Goal: Book appointment/travel/reservation

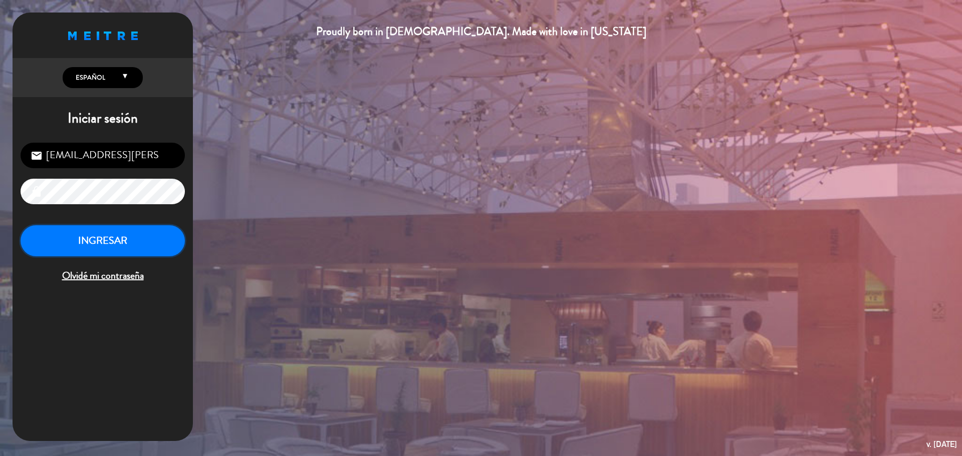
click at [144, 250] on button "INGRESAR" at bounding box center [103, 241] width 164 height 32
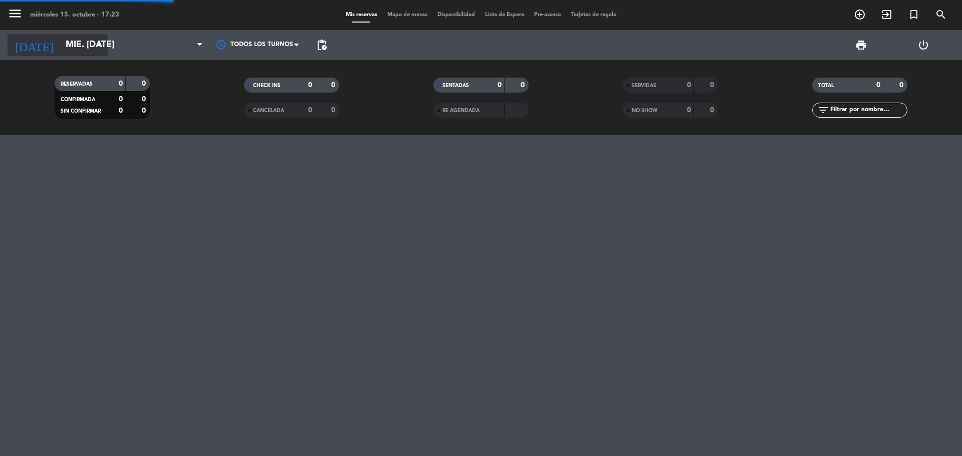
click at [87, 47] on input "mié. [DATE]" at bounding box center [119, 45] width 116 height 20
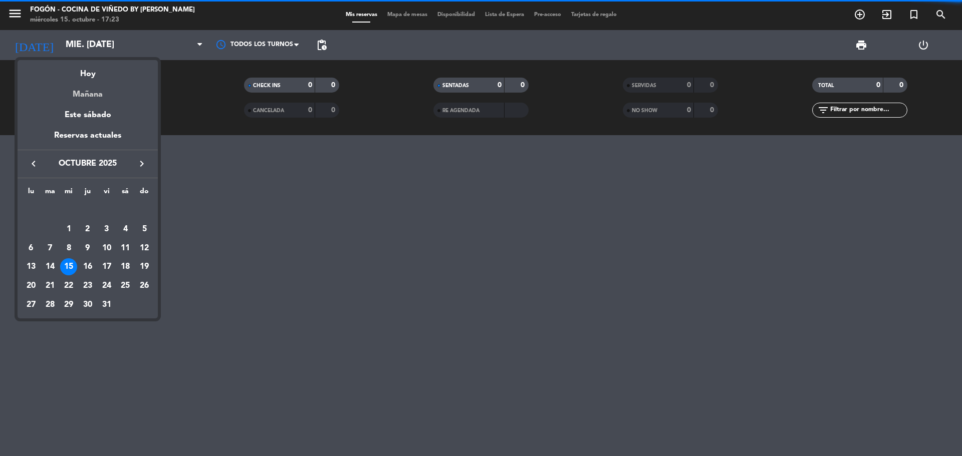
click at [95, 92] on div "Mañana" at bounding box center [88, 91] width 140 height 21
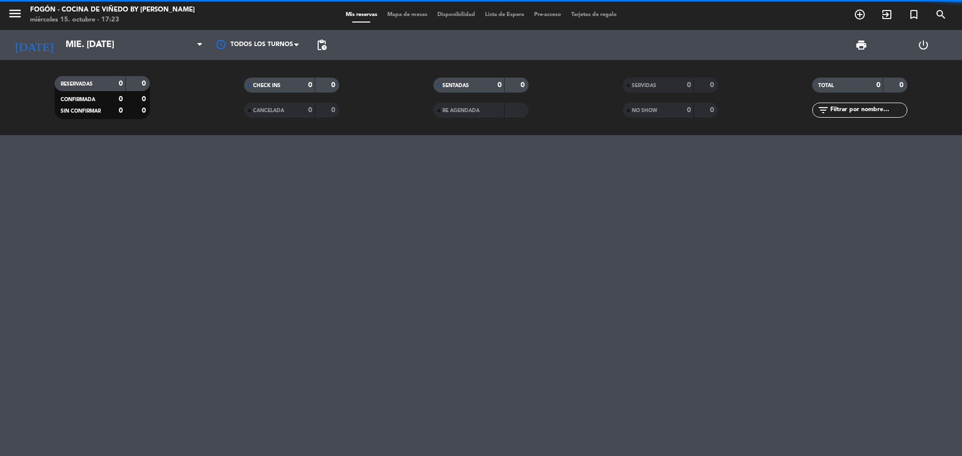
type input "[DEMOGRAPHIC_DATA] [DATE]"
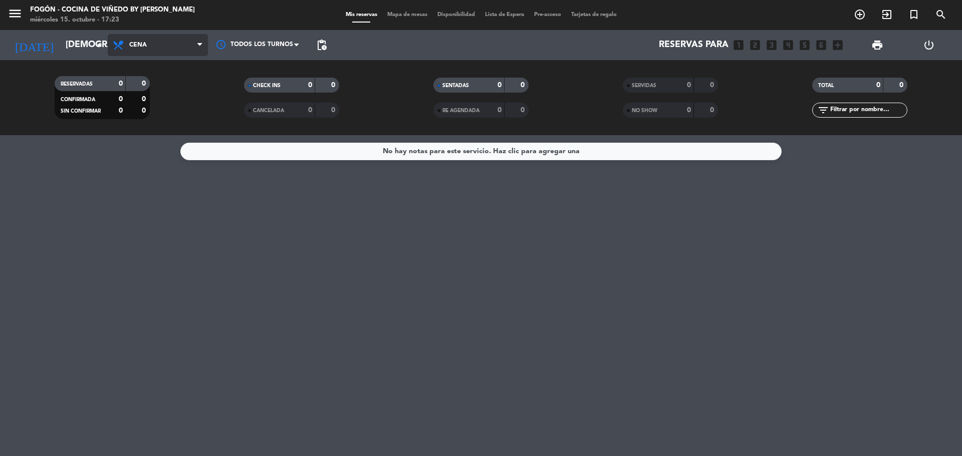
click at [149, 40] on span "Cena" at bounding box center [158, 45] width 100 height 22
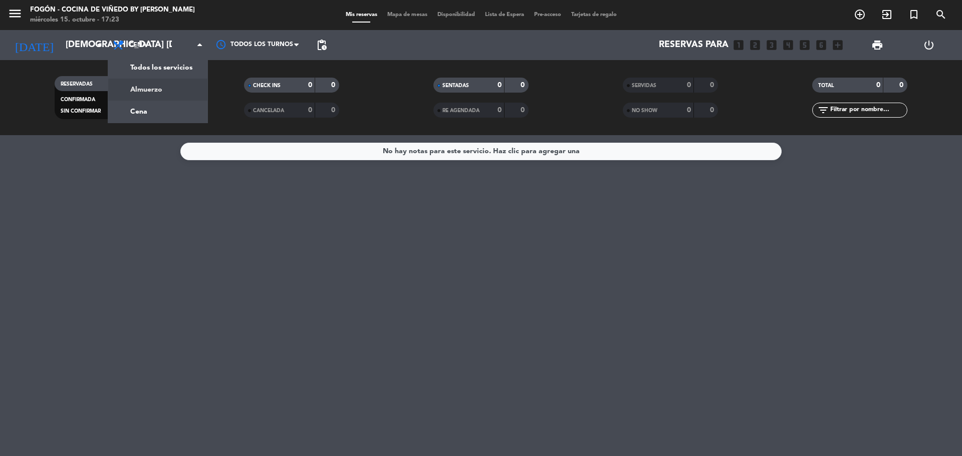
click at [165, 86] on div "menu Fogón - Cocina de viñedo by [PERSON_NAME] miércoles 15. octubre - 17:23 Mi…" at bounding box center [481, 67] width 962 height 135
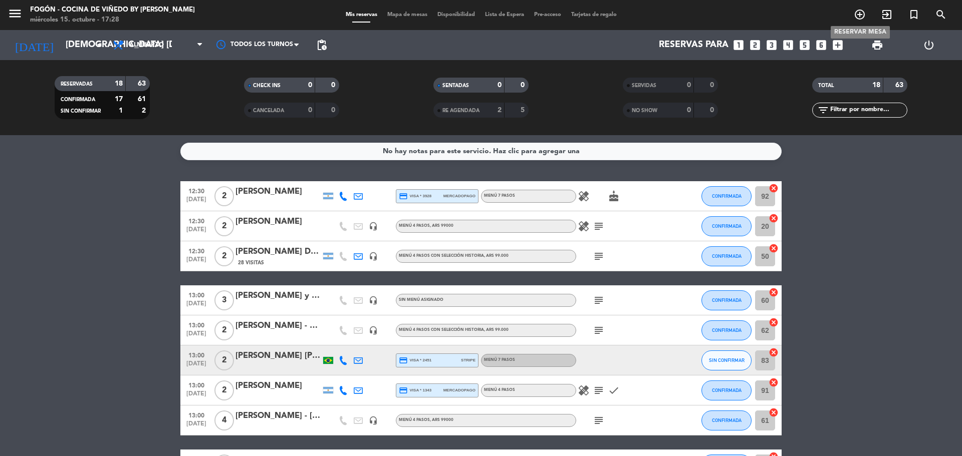
click at [859, 17] on icon "add_circle_outline" at bounding box center [860, 15] width 12 height 12
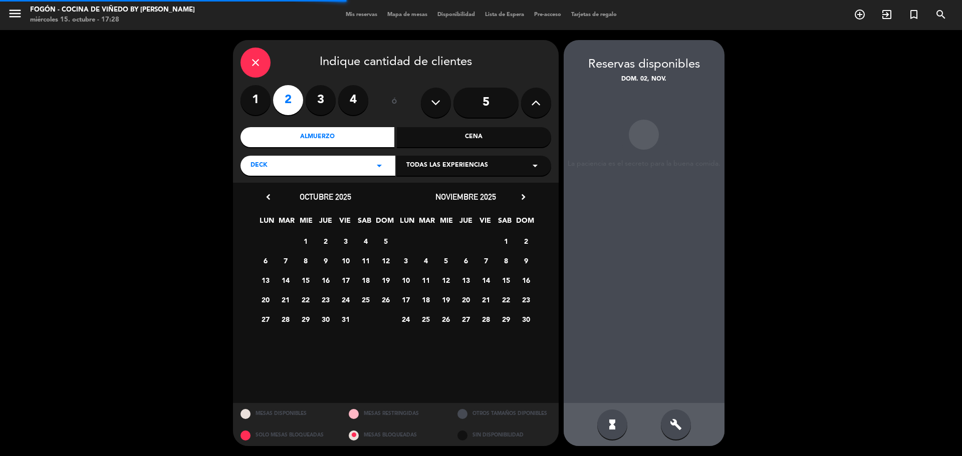
click at [256, 62] on icon "close" at bounding box center [256, 63] width 12 height 12
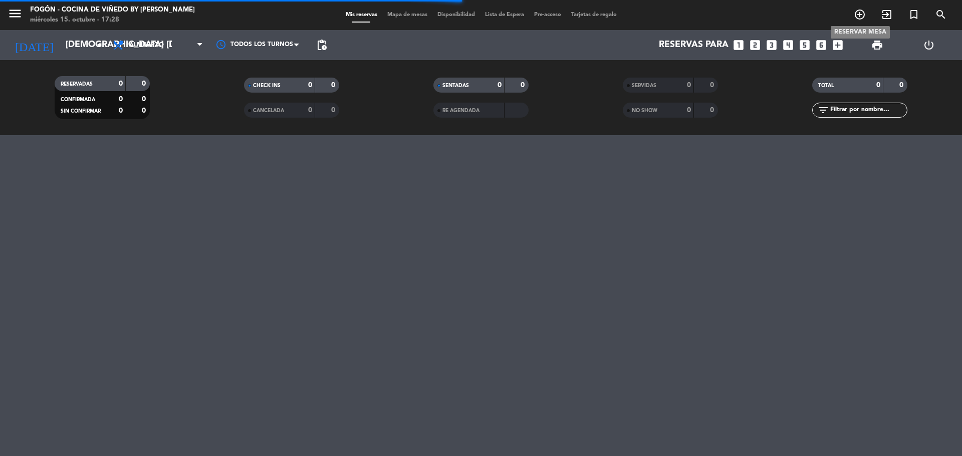
click at [860, 21] on icon "add_circle_outline" at bounding box center [860, 15] width 12 height 12
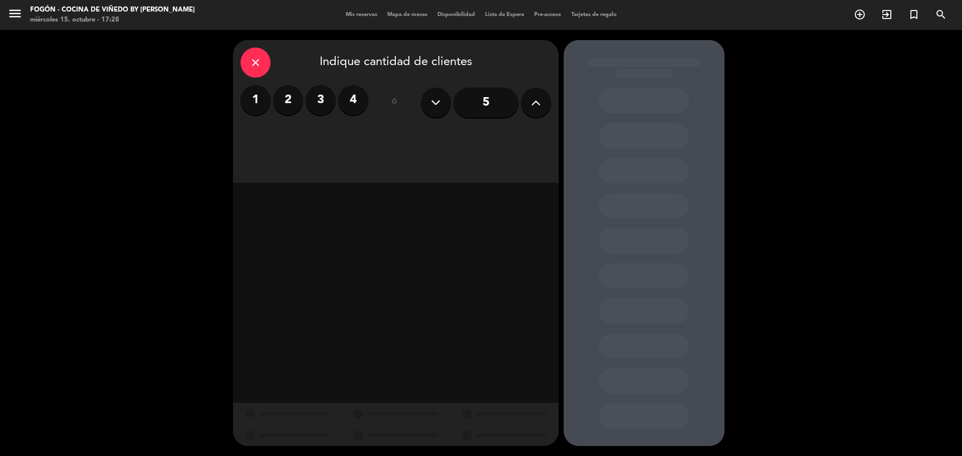
click at [291, 99] on label "2" at bounding box center [288, 100] width 30 height 30
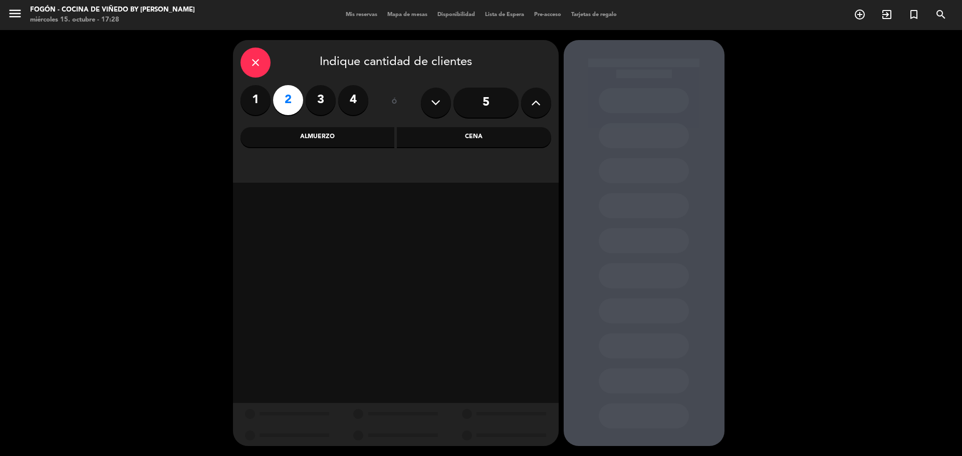
click at [316, 138] on div "Almuerzo" at bounding box center [317, 137] width 154 height 20
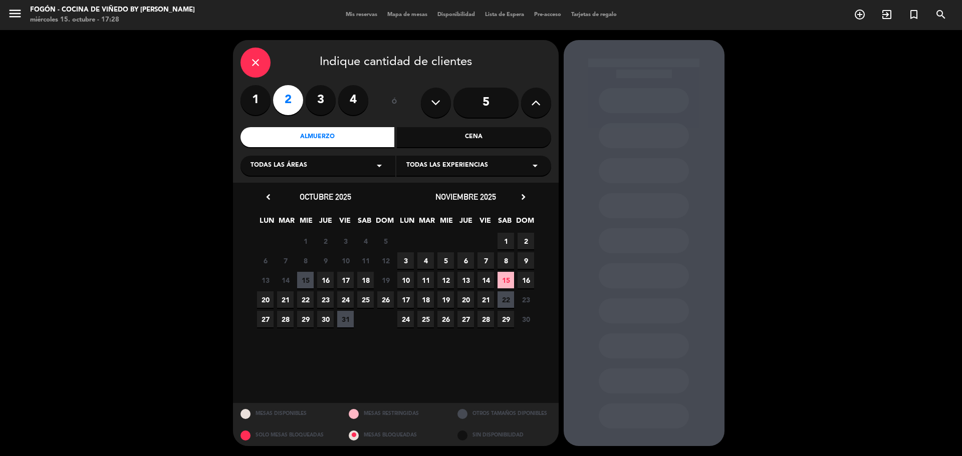
drag, startPoint x: 325, startPoint y: 280, endPoint x: 295, endPoint y: 318, distance: 48.1
click at [325, 281] on span "16" at bounding box center [325, 280] width 17 height 17
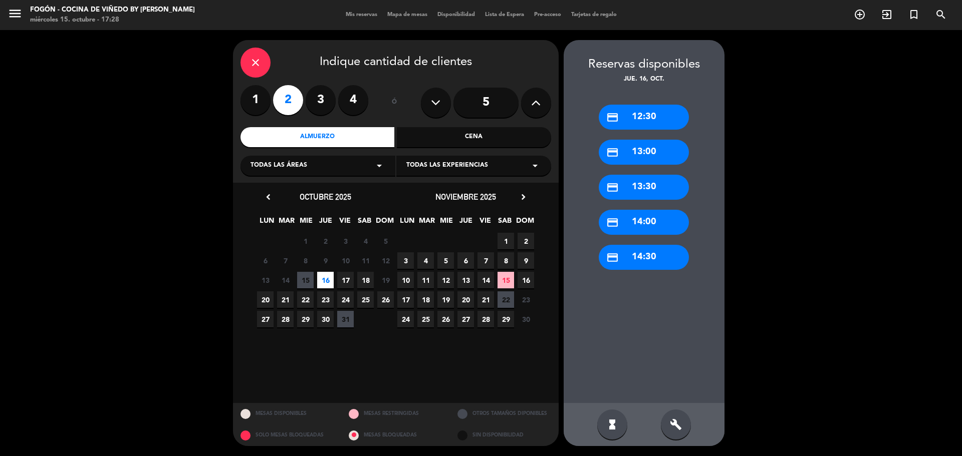
click at [650, 113] on div "credit_card 12:30" at bounding box center [644, 117] width 90 height 25
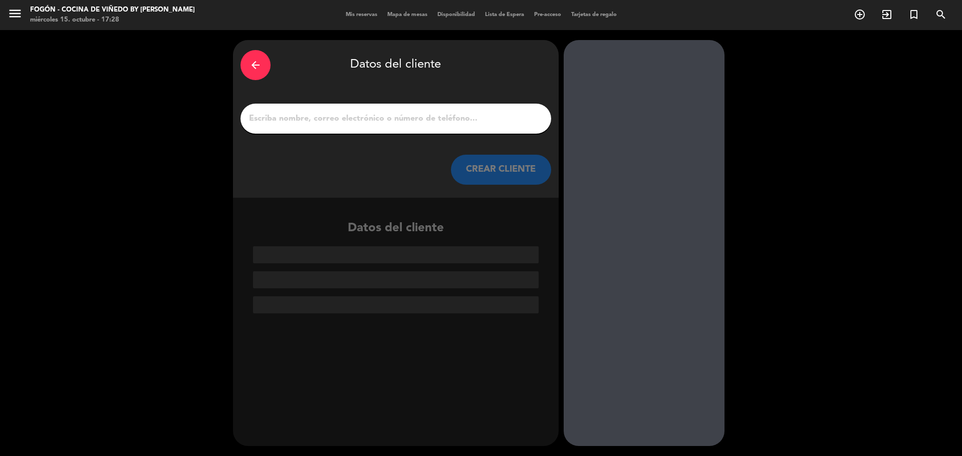
click at [305, 122] on input "1" at bounding box center [396, 119] width 296 height 14
paste input "[PERSON_NAME]"
type input "[PERSON_NAME]"
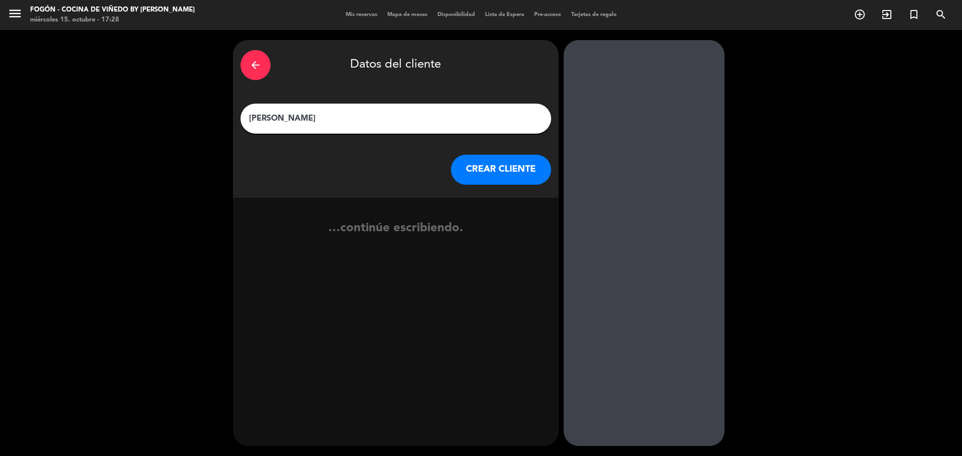
click at [517, 169] on button "CREAR CLIENTE" at bounding box center [501, 170] width 100 height 30
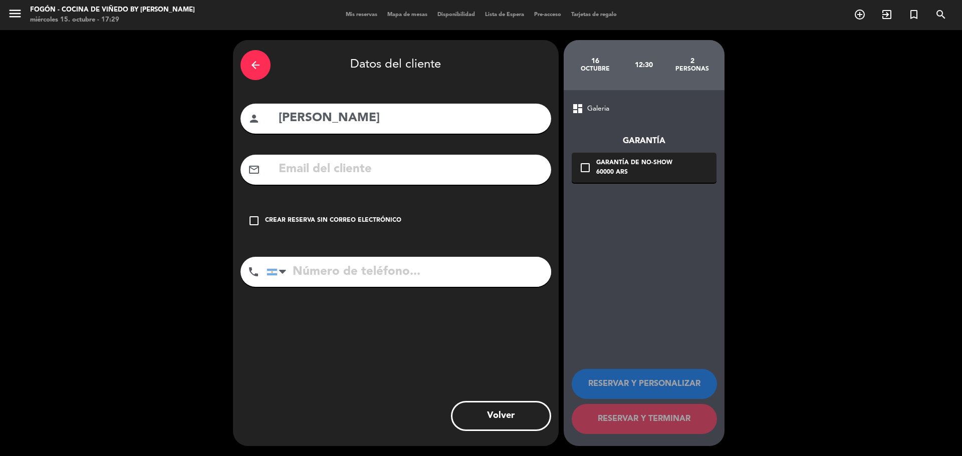
click at [344, 163] on input "text" at bounding box center [411, 169] width 266 height 21
paste input "[EMAIL_ADDRESS][DOMAIN_NAME]"
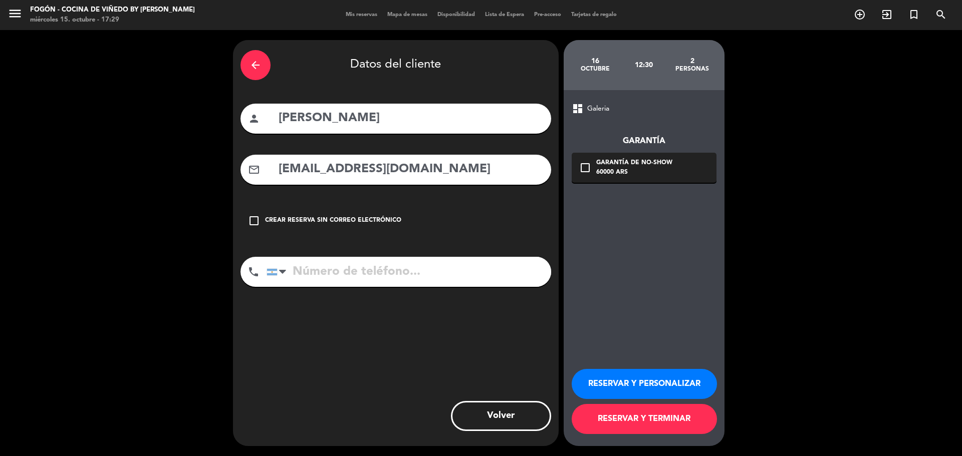
type input "[EMAIL_ADDRESS][DOMAIN_NAME]"
click at [348, 265] on input "tel" at bounding box center [409, 272] width 285 height 30
paste input "2235037575"
type input "2235037575"
click at [671, 382] on button "RESERVAR Y PERSONALIZAR" at bounding box center [644, 384] width 145 height 30
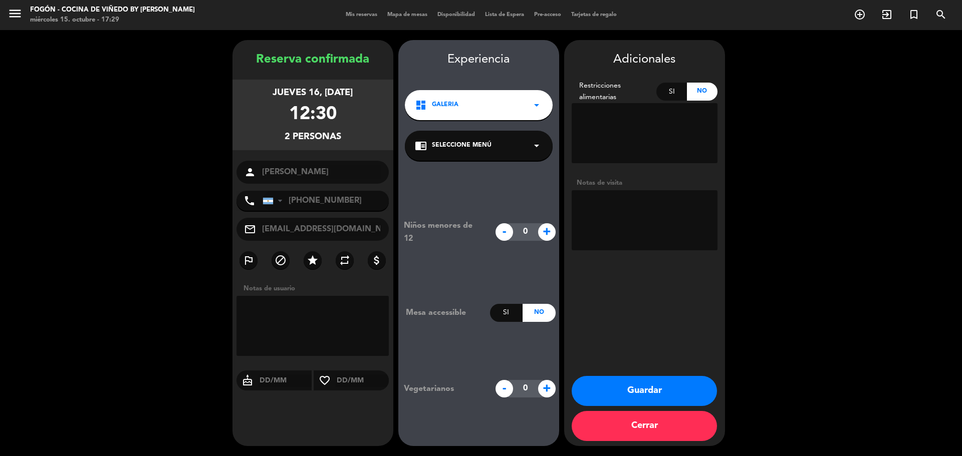
click at [625, 218] on textarea at bounding box center [645, 220] width 146 height 60
type textarea "gabi wsp 15/10"
click at [478, 152] on div "chrome_reader_mode Seleccione Menú arrow_drop_down" at bounding box center [479, 146] width 148 height 30
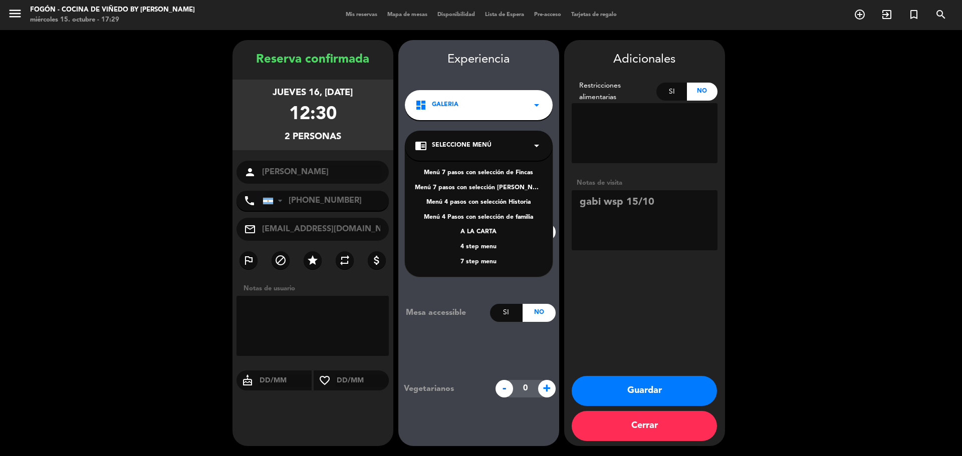
click at [477, 245] on div "4 step menu" at bounding box center [479, 247] width 128 height 10
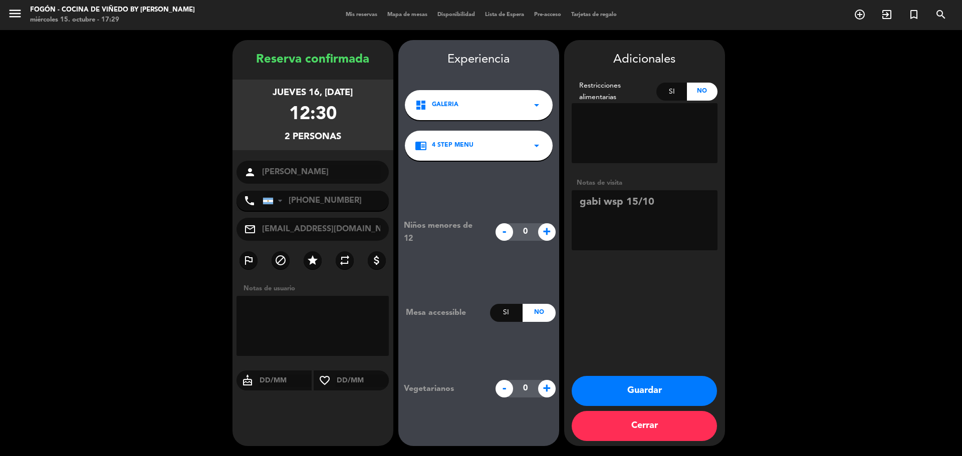
click at [628, 390] on button "Guardar" at bounding box center [644, 391] width 145 height 30
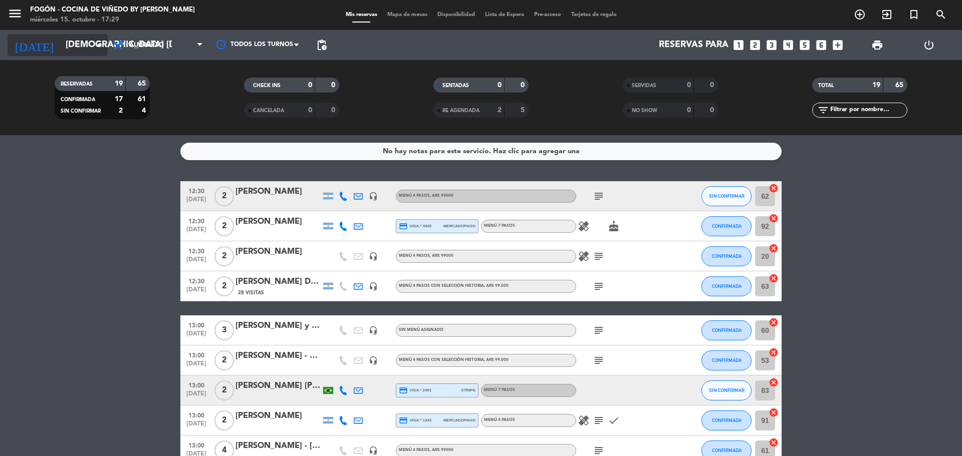
click at [78, 45] on input "[DEMOGRAPHIC_DATA] [DATE]" at bounding box center [119, 45] width 116 height 20
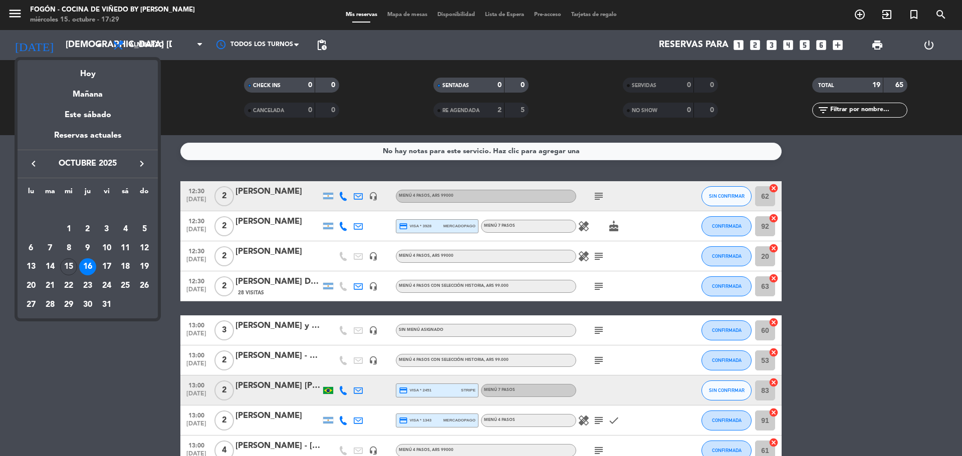
click at [149, 170] on button "keyboard_arrow_right" at bounding box center [142, 163] width 18 height 13
click at [142, 166] on icon "keyboard_arrow_right" at bounding box center [142, 164] width 12 height 12
click at [105, 227] on div "5" at bounding box center [106, 229] width 17 height 17
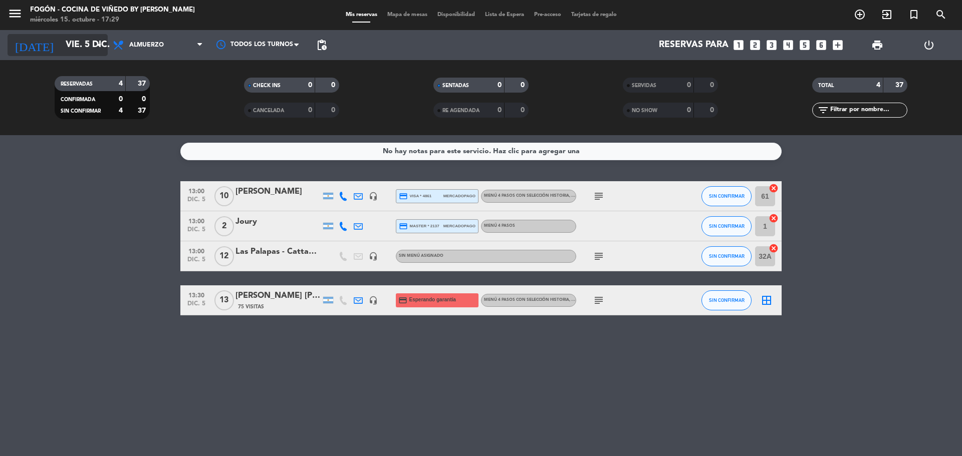
click at [74, 46] on input "vie. 5 dic." at bounding box center [119, 45] width 116 height 20
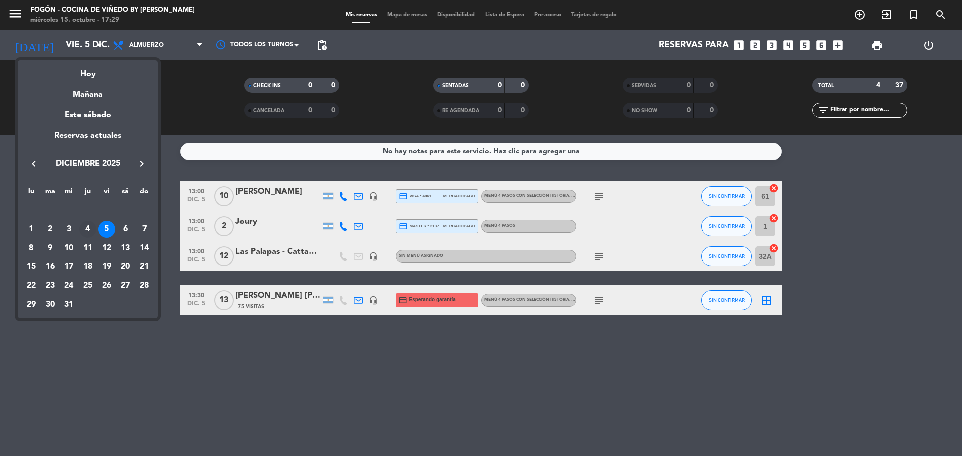
click at [87, 230] on div "4" at bounding box center [87, 229] width 17 height 17
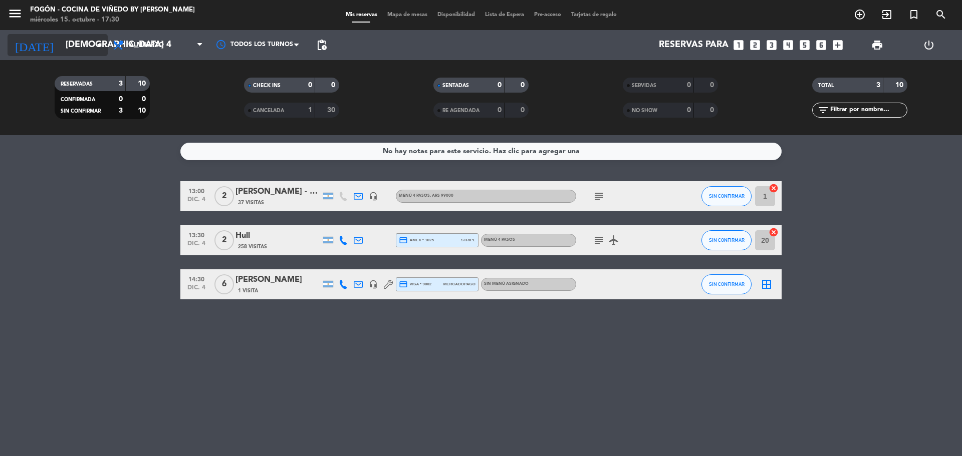
click at [90, 47] on input "[DEMOGRAPHIC_DATA] 4 dic." at bounding box center [119, 45] width 116 height 20
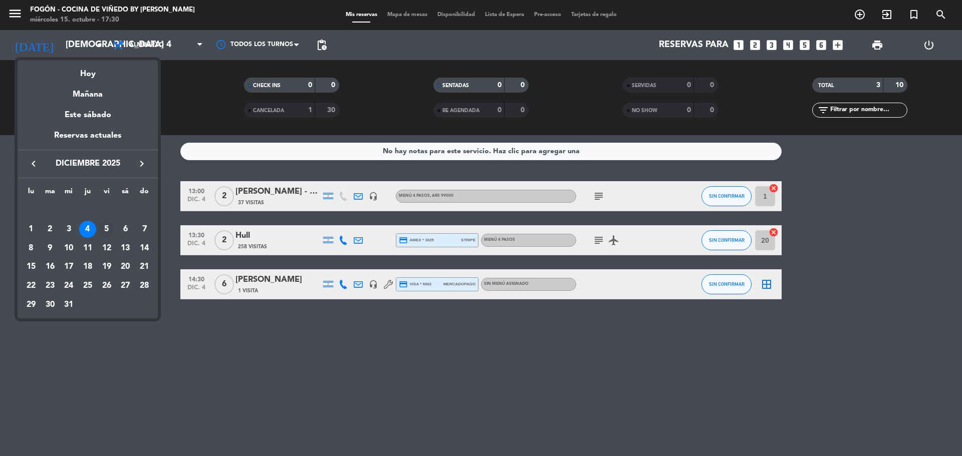
click at [107, 221] on div "5" at bounding box center [106, 229] width 17 height 17
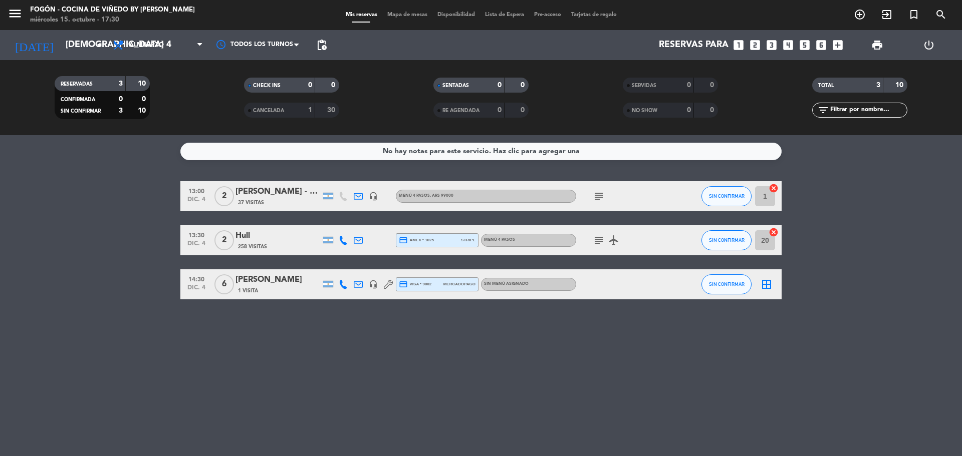
type input "vie. 5 dic."
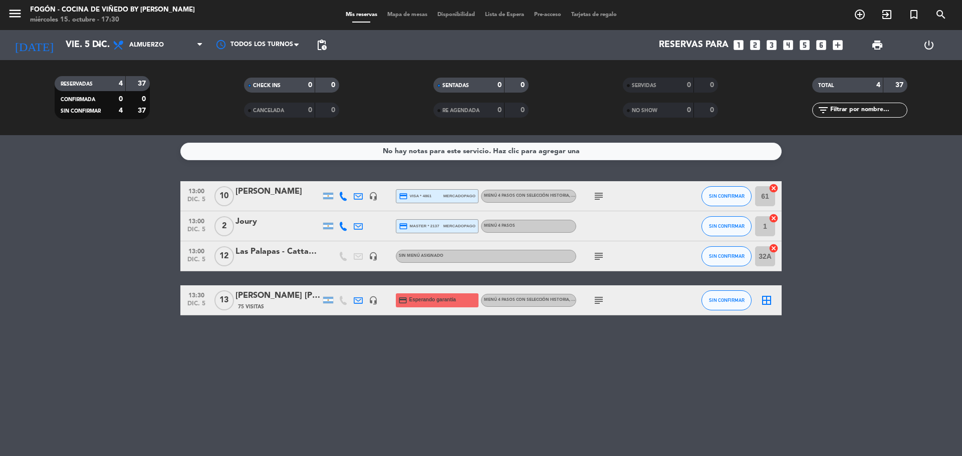
click at [289, 296] on div "[PERSON_NAME] [PERSON_NAME] - wolcen" at bounding box center [277, 296] width 85 height 13
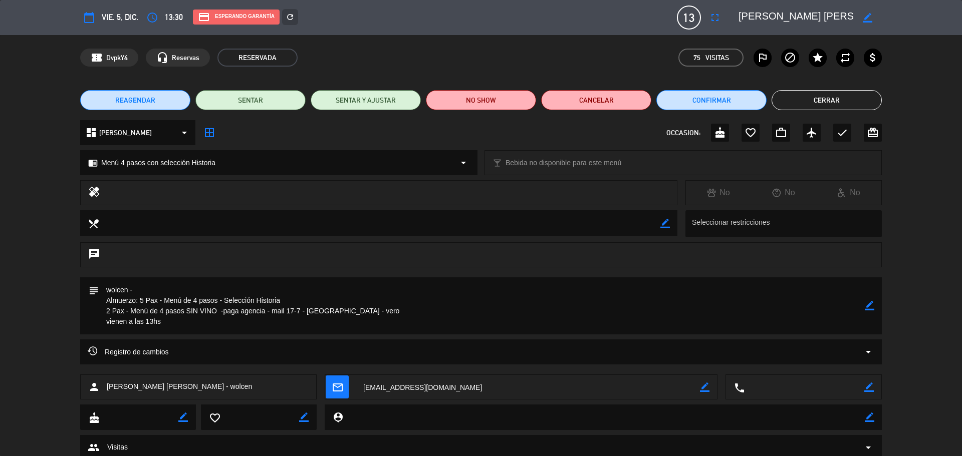
click at [161, 97] on button "REAGENDAR" at bounding box center [135, 100] width 110 height 20
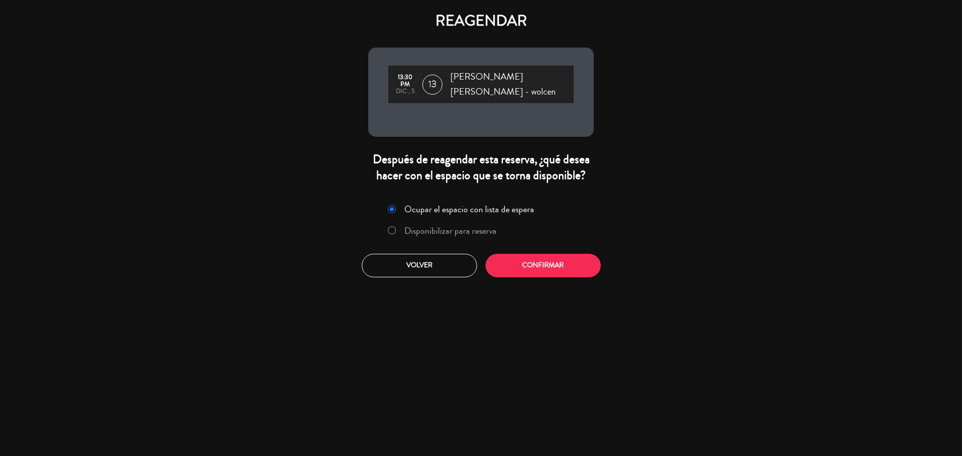
click at [457, 227] on label "Disponibilizar para reserva" at bounding box center [450, 230] width 92 height 9
click at [518, 262] on button "Confirmar" at bounding box center [542, 266] width 115 height 24
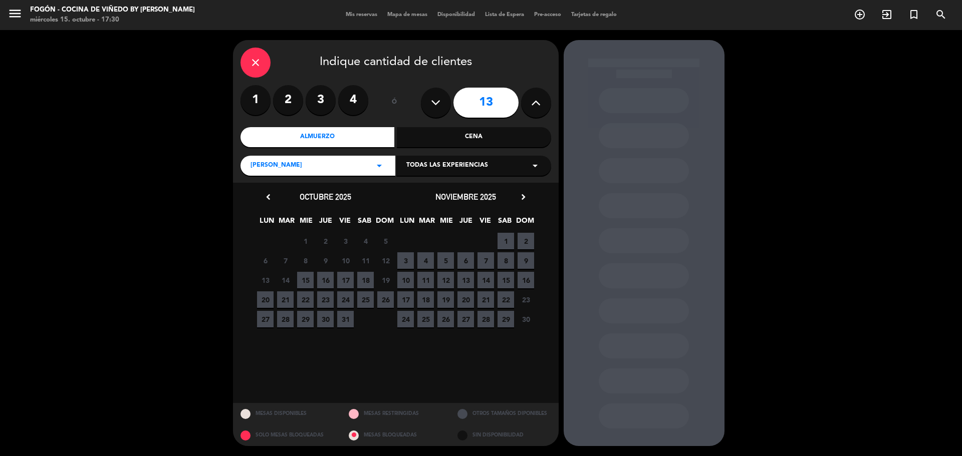
click at [523, 196] on icon "chevron_right" at bounding box center [523, 197] width 11 height 11
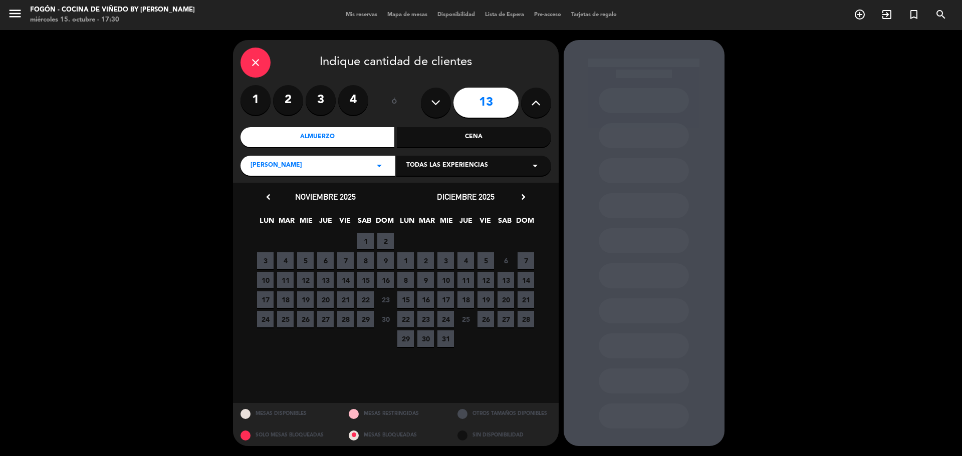
click at [469, 263] on span "4" at bounding box center [465, 261] width 17 height 17
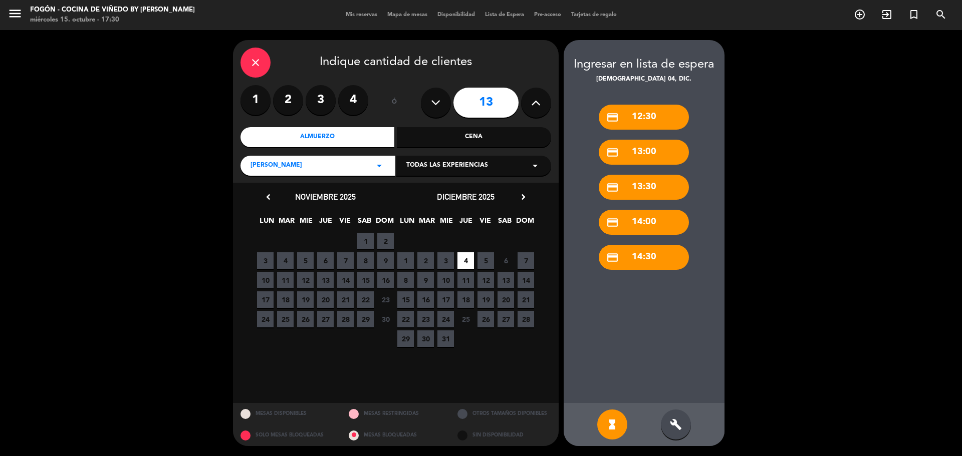
click at [660, 262] on div "credit_card 14:30" at bounding box center [644, 257] width 90 height 25
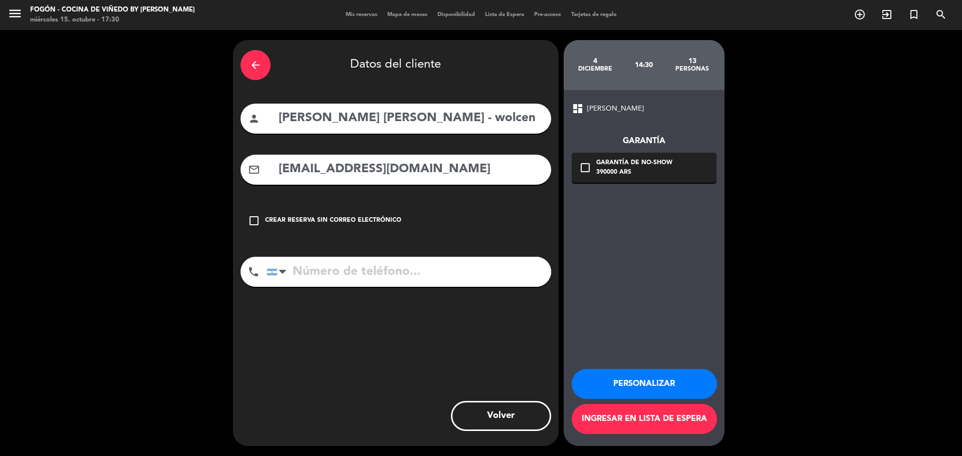
click at [260, 71] on icon "arrow_back" at bounding box center [256, 65] width 12 height 12
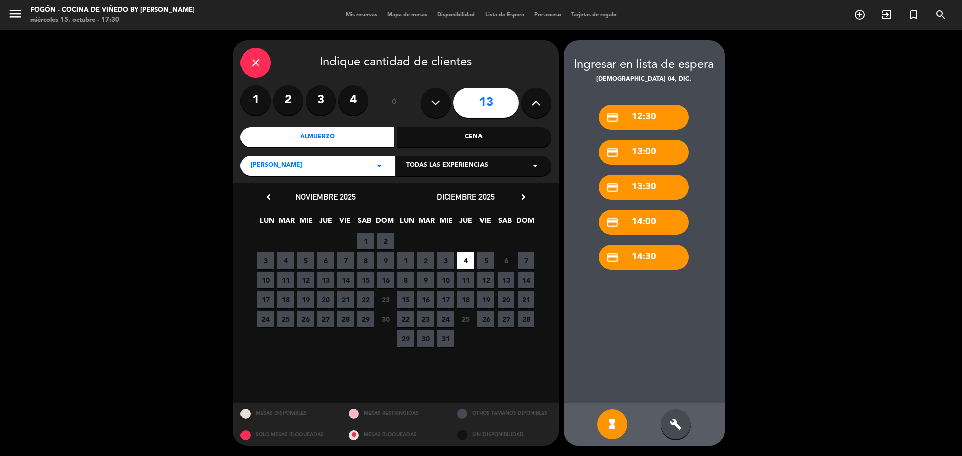
click at [672, 418] on div "build" at bounding box center [676, 425] width 30 height 30
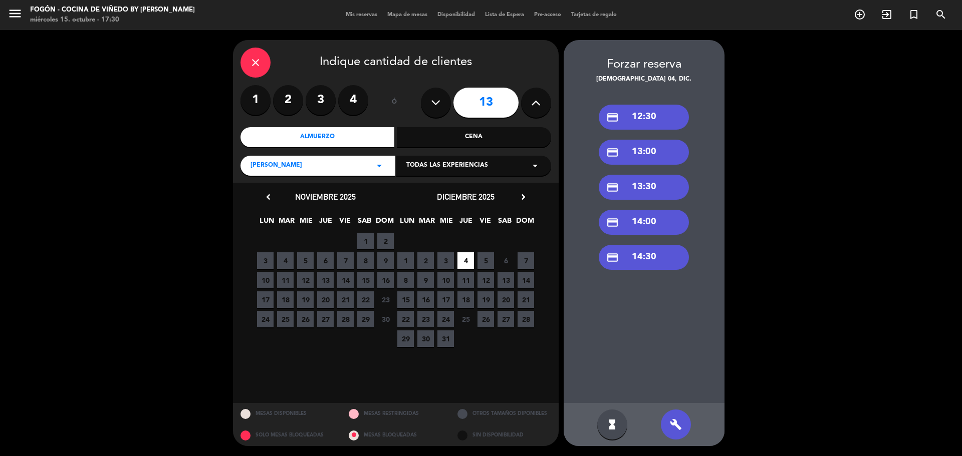
click at [644, 256] on div "credit_card 14:30" at bounding box center [644, 257] width 90 height 25
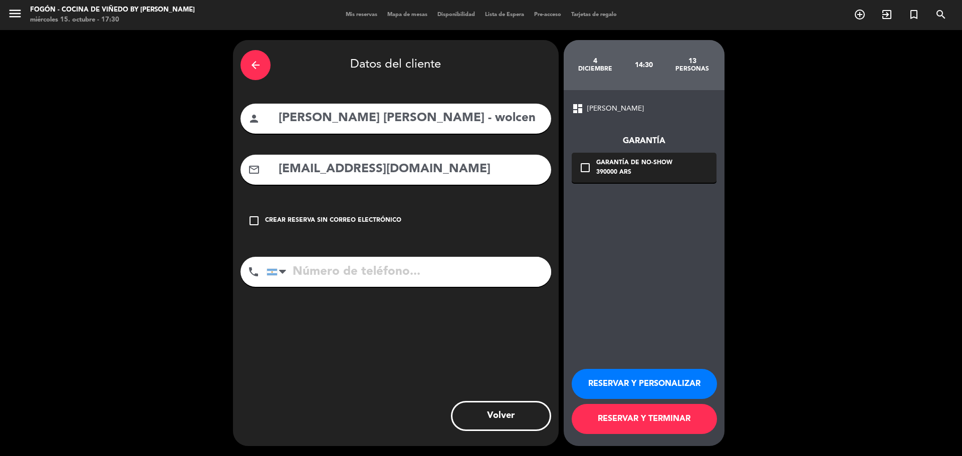
click at [659, 380] on button "RESERVAR Y PERSONALIZAR" at bounding box center [644, 384] width 145 height 30
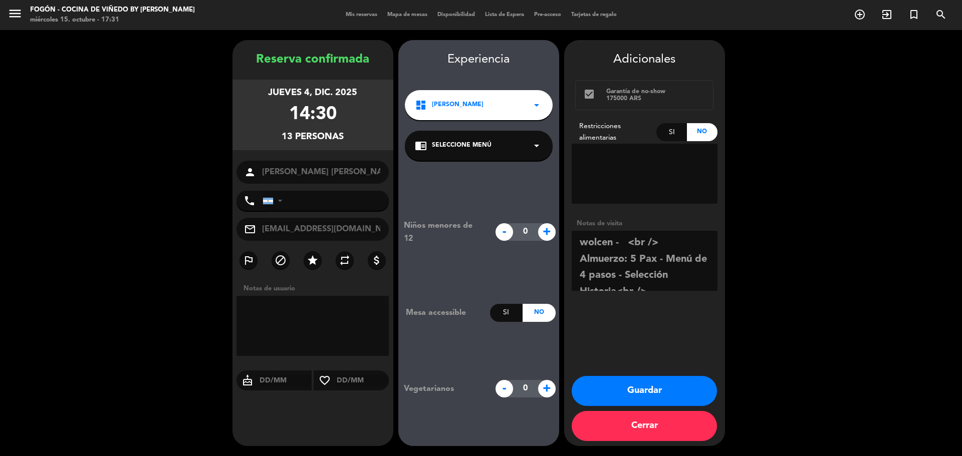
click at [642, 393] on button "Guardar" at bounding box center [644, 391] width 145 height 30
